Goal: Information Seeking & Learning: Compare options

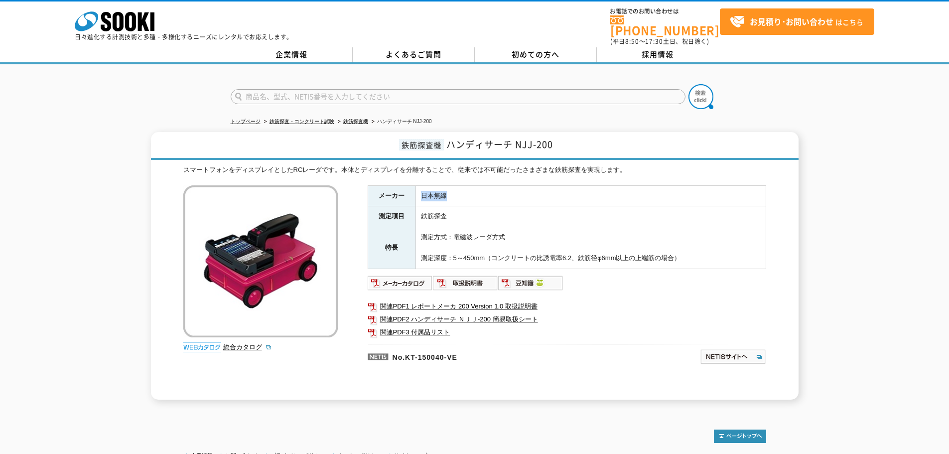
drag, startPoint x: 453, startPoint y: 189, endPoint x: 416, endPoint y: 191, distance: 36.9
click at [416, 191] on td "日本無線" at bounding box center [590, 195] width 350 height 21
copy td "日本無線"
click at [345, 119] on link "鉄筋探査機" at bounding box center [355, 121] width 25 height 5
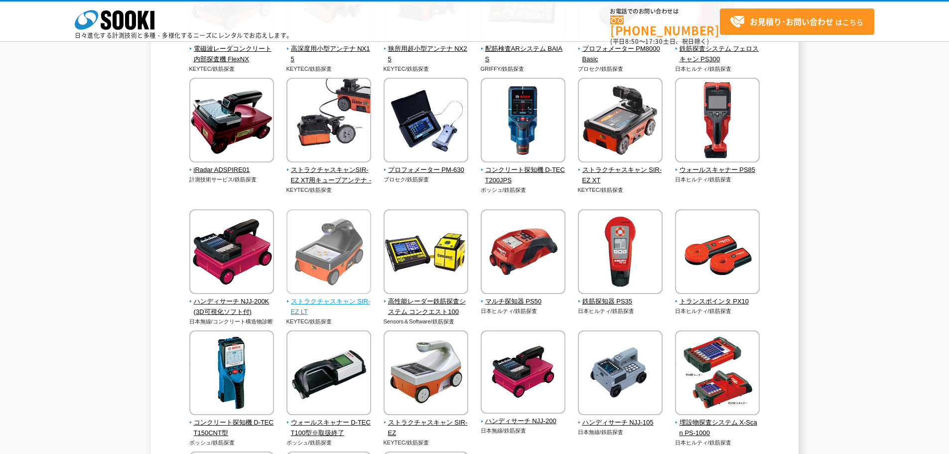
scroll to position [100, 0]
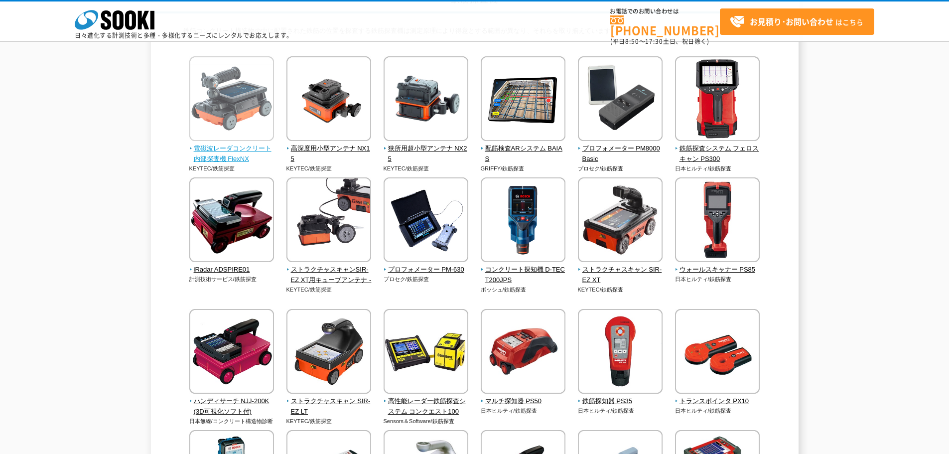
click at [238, 150] on span "電磁波レーダコンクリート内部探査機 FlexNX" at bounding box center [231, 153] width 85 height 21
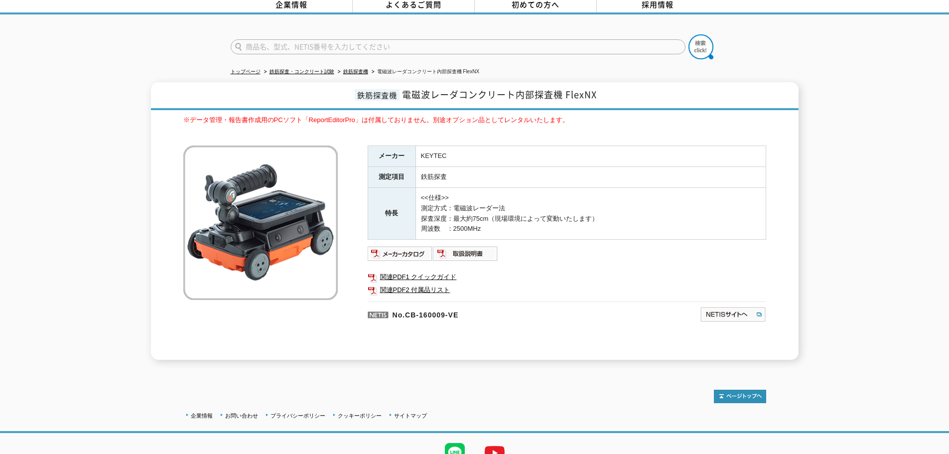
scroll to position [92, 0]
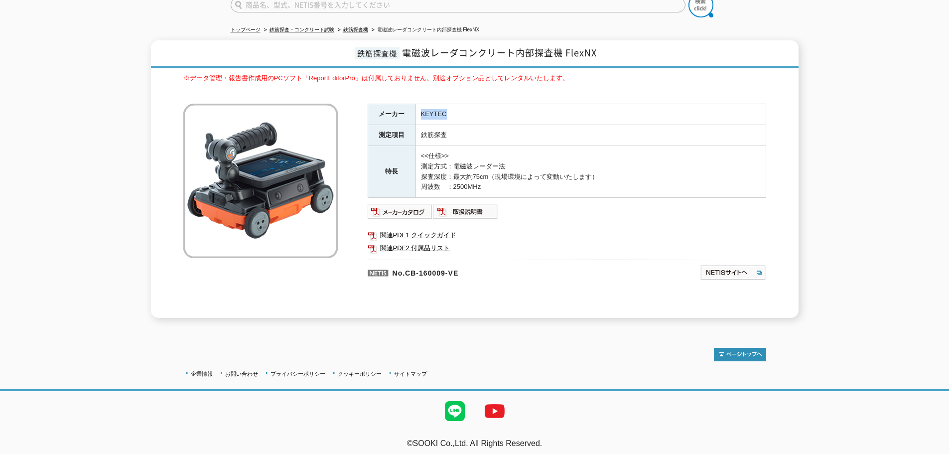
drag, startPoint x: 447, startPoint y: 110, endPoint x: 421, endPoint y: 108, distance: 26.0
click at [421, 108] on td "KEYTEC" at bounding box center [590, 114] width 350 height 21
copy td "KEYTEC"
